Goal: Go to known website: Go to known website

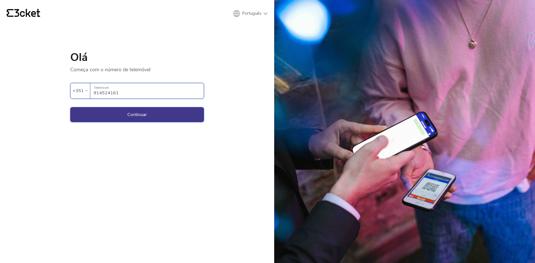
click at [139, 113] on button "Continuar" at bounding box center [137, 114] width 134 height 15
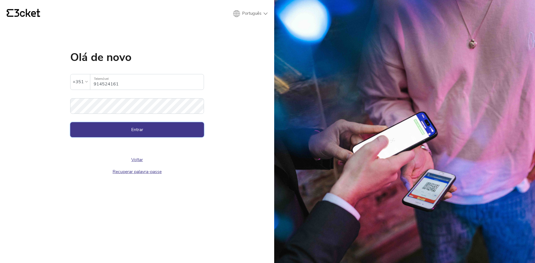
click at [141, 126] on button "Entrar" at bounding box center [137, 129] width 134 height 15
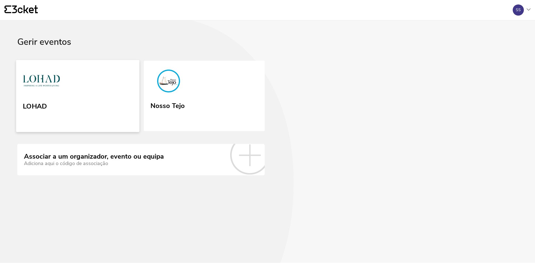
click at [90, 89] on link "LOHAD" at bounding box center [77, 96] width 123 height 72
